Goal: Task Accomplishment & Management: Manage account settings

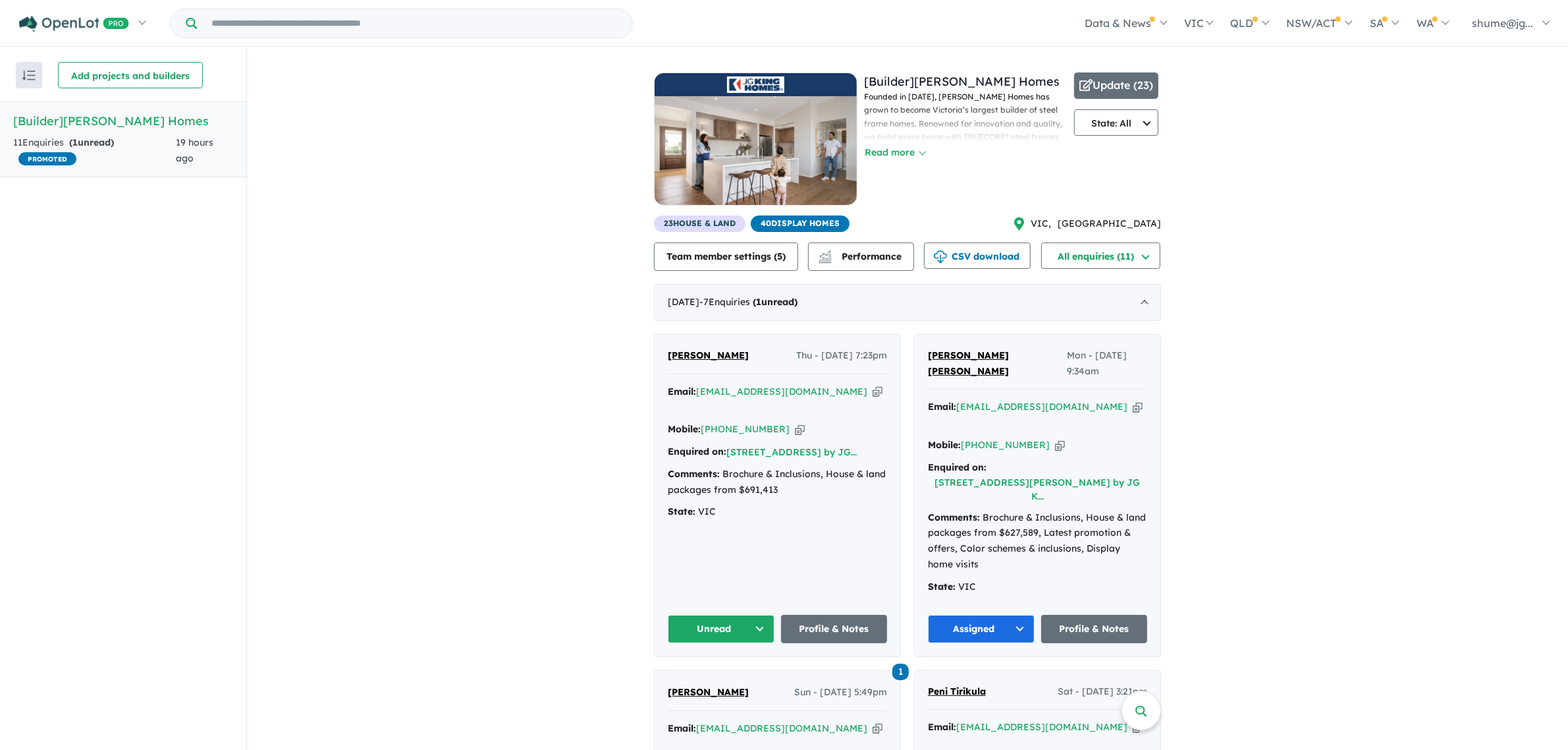
click at [706, 363] on link "[PERSON_NAME]" at bounding box center [708, 355] width 81 height 16
click at [709, 599] on button "Unread" at bounding box center [722, 629] width 106 height 28
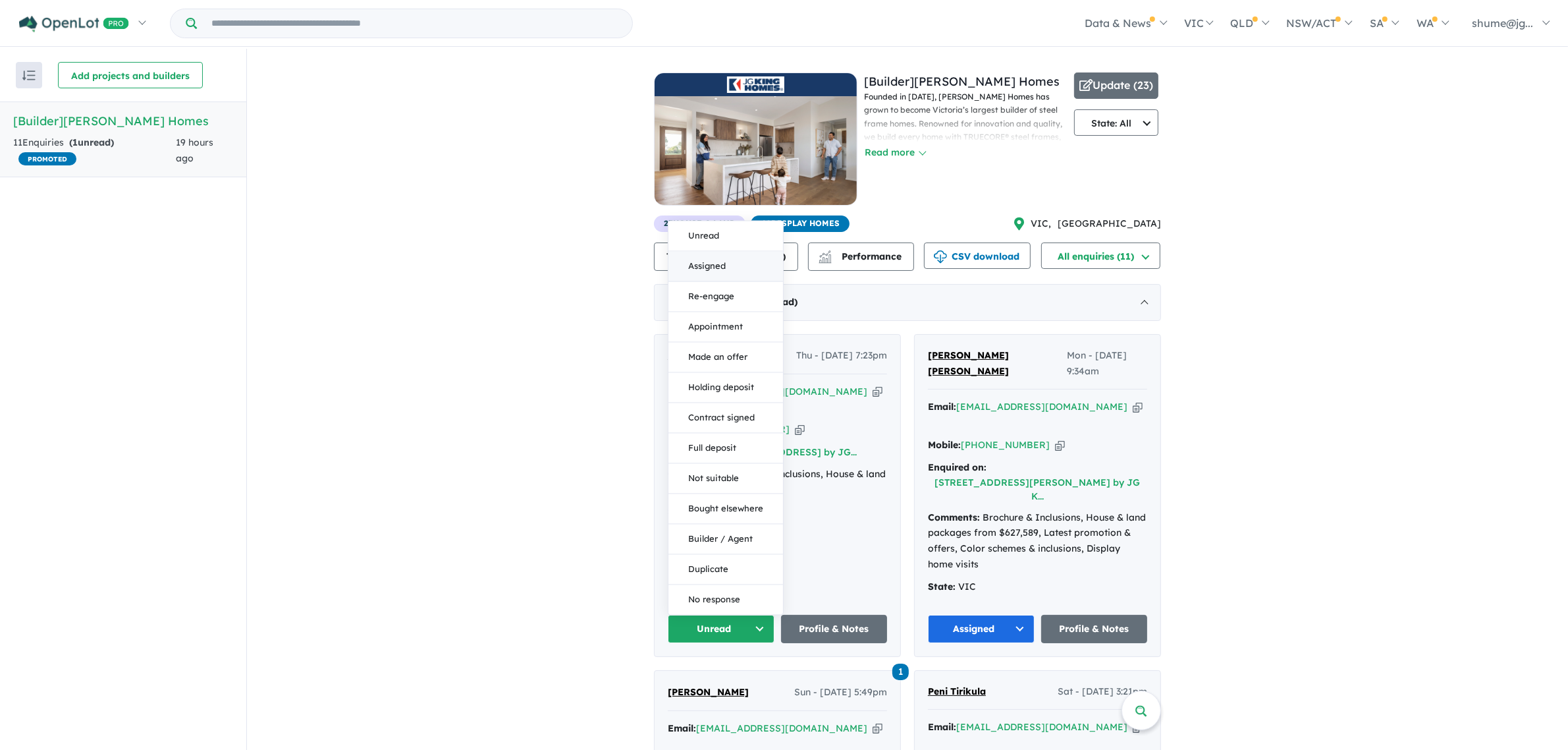
click at [691, 251] on button "Assigned" at bounding box center [725, 266] width 114 height 30
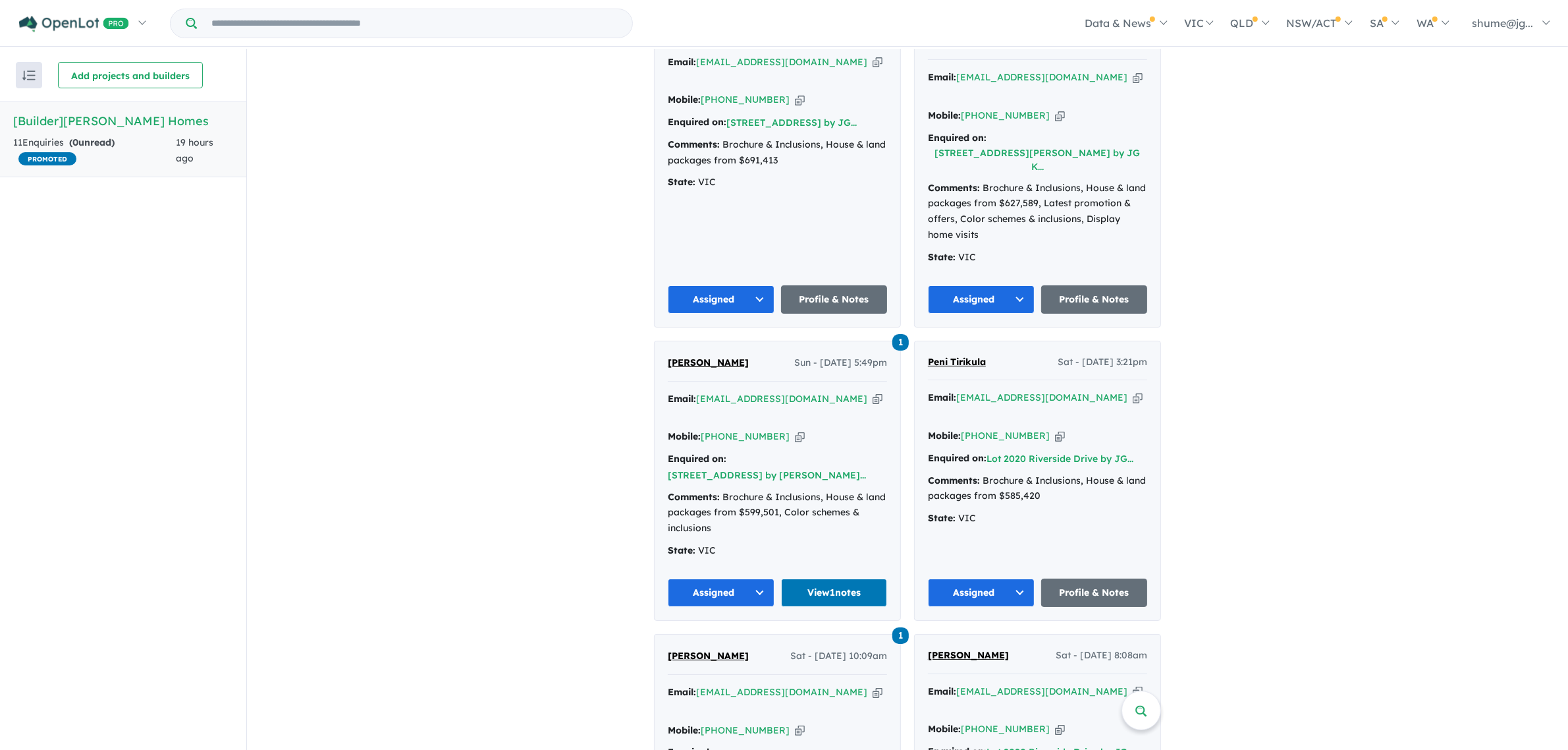
scroll to position [411, 0]
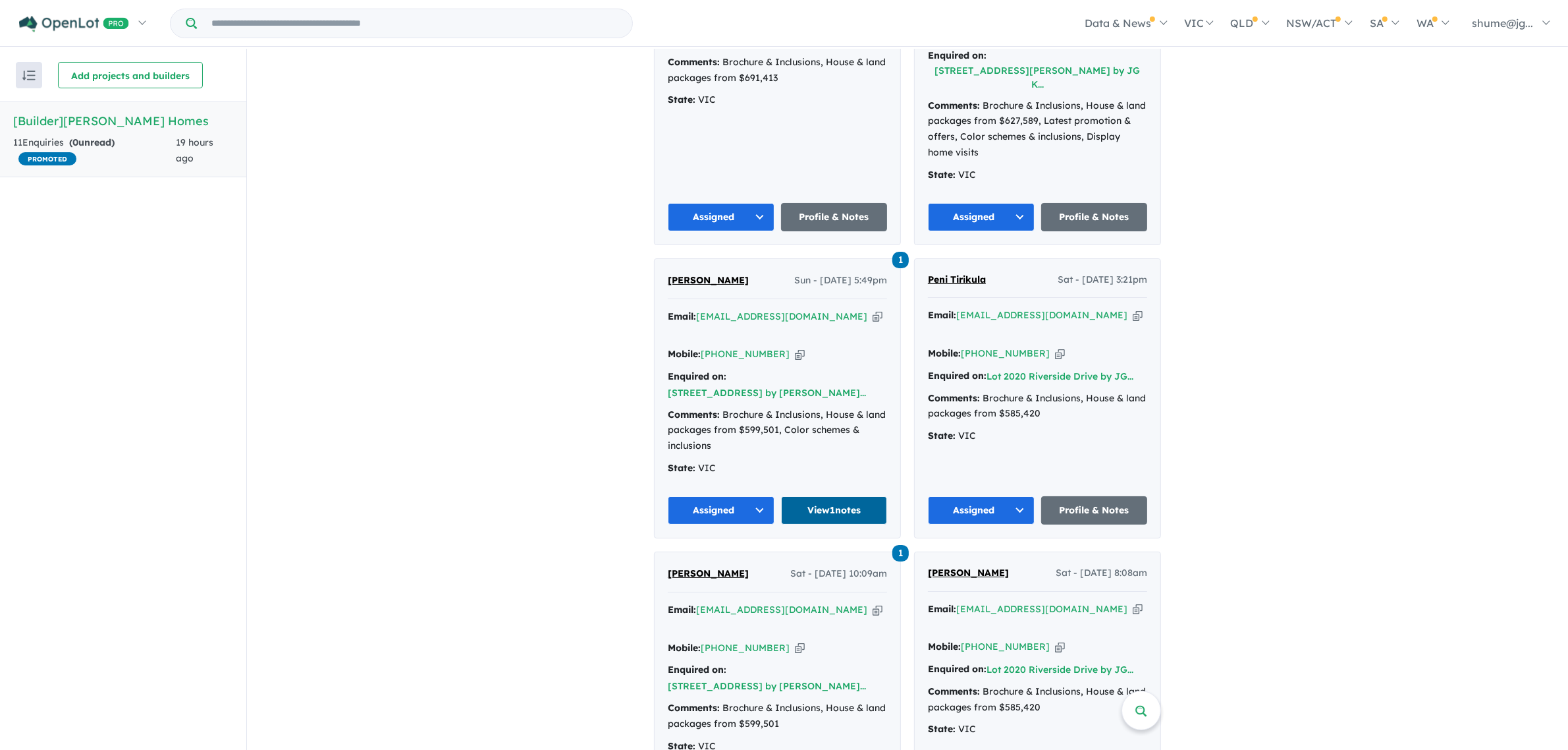
click at [863, 496] on link "View 1 notes" at bounding box center [834, 511] width 106 height 28
